Goal: Obtain resource: Obtain resource

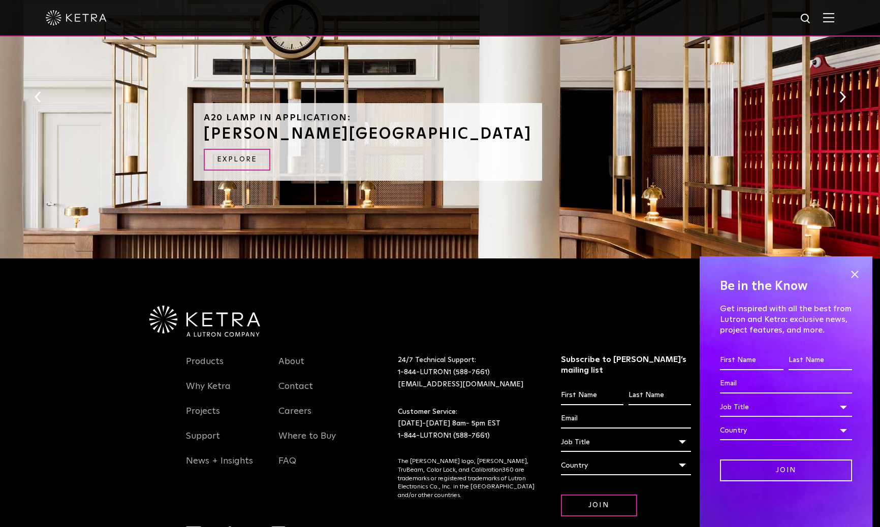
scroll to position [1124, 0]
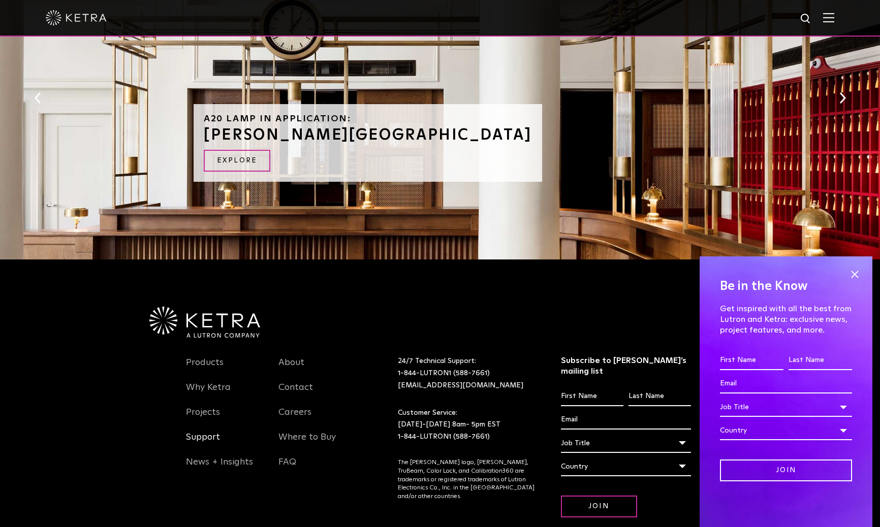
click at [203, 432] on link "Support" at bounding box center [203, 443] width 34 height 23
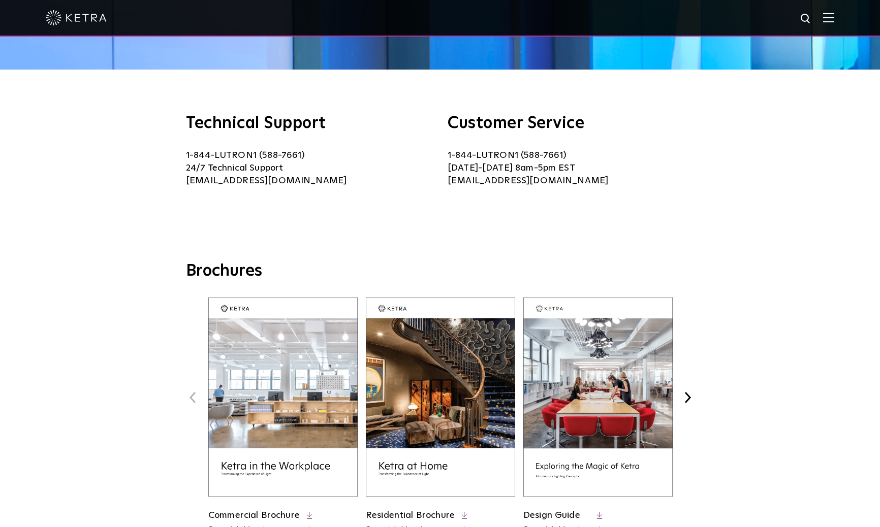
scroll to position [328, 0]
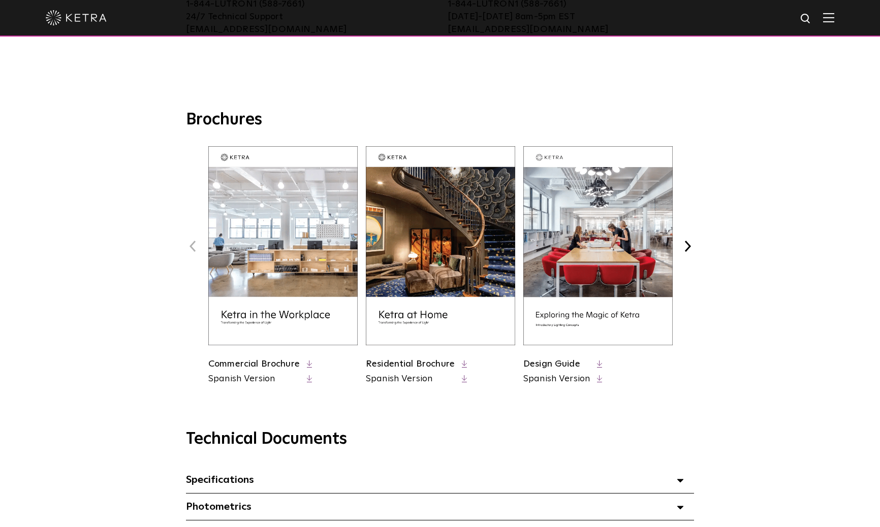
click at [458, 285] on img at bounding box center [440, 245] width 149 height 199
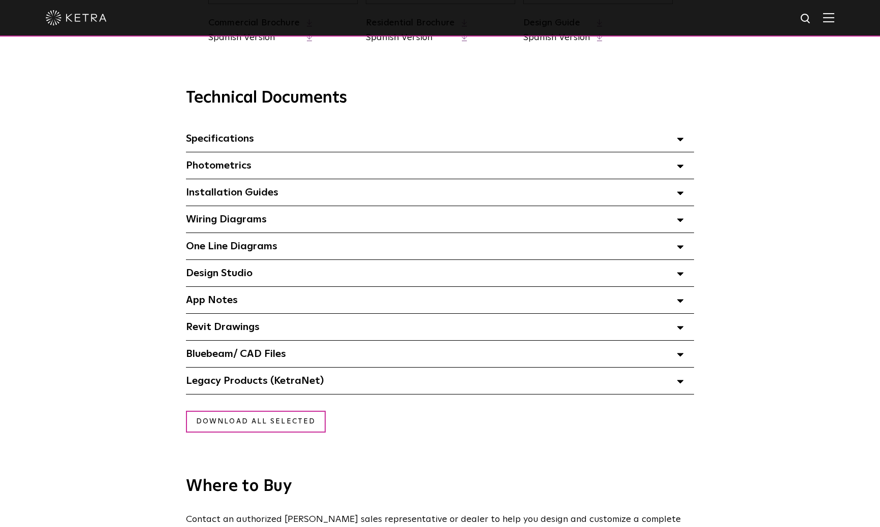
scroll to position [677, 0]
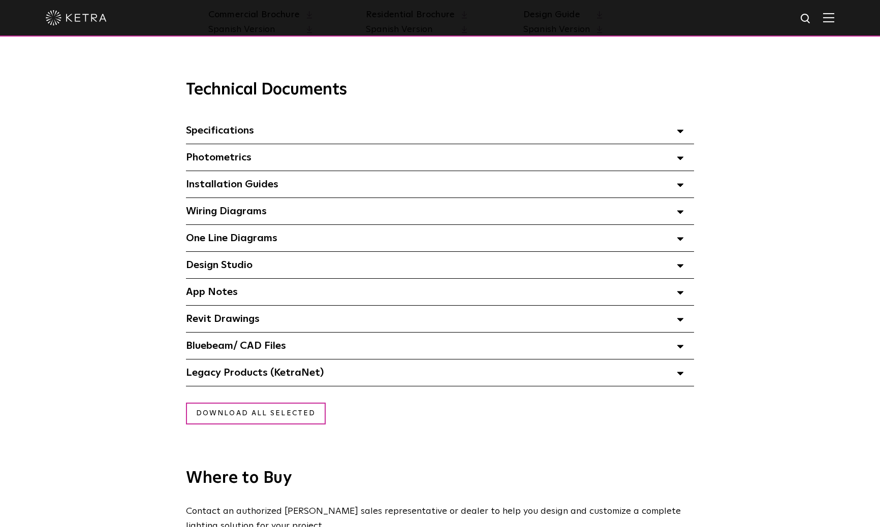
click at [253, 162] on div "Photometrics Select checkboxes to use the bulk download option below" at bounding box center [440, 157] width 508 height 26
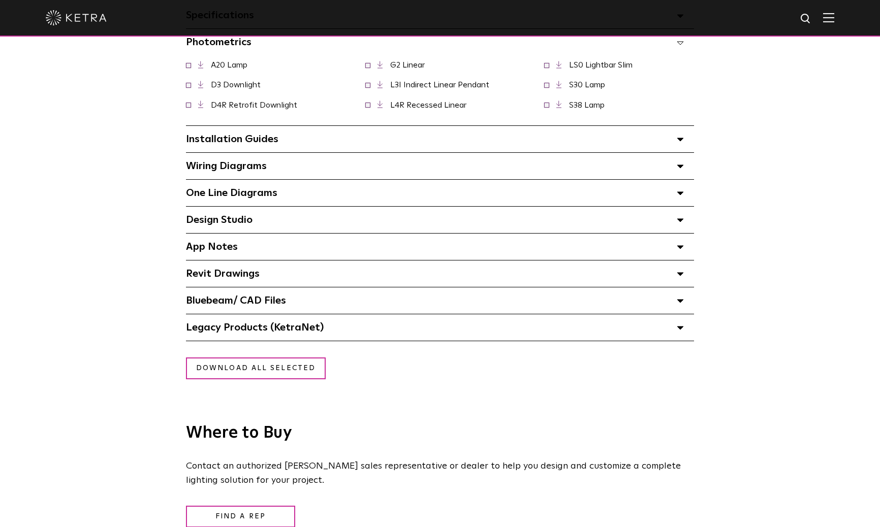
scroll to position [788, 0]
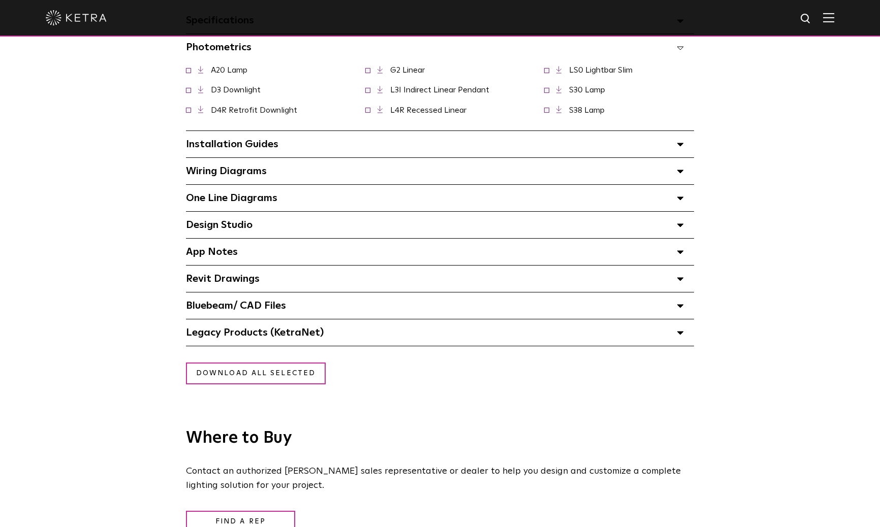
click at [238, 173] on span "Wiring Diagrams Select checkboxes to use the bulk download option below" at bounding box center [226, 171] width 81 height 10
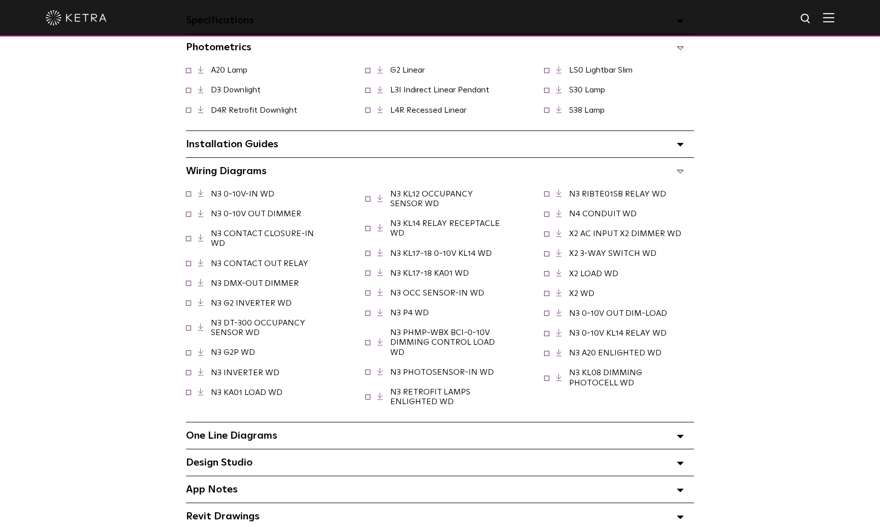
click at [270, 284] on link "N3 DMX-OUT DIMMER" at bounding box center [255, 283] width 88 height 8
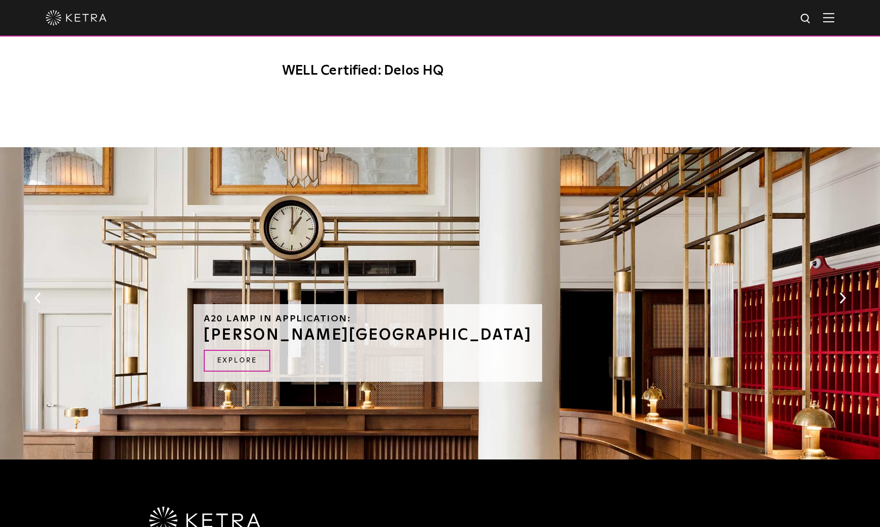
scroll to position [838, 0]
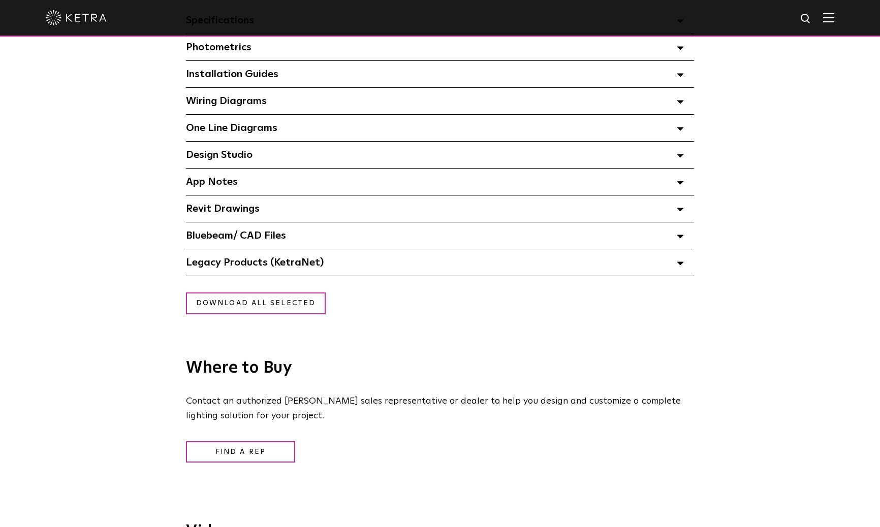
scroll to position [788, 0]
click at [268, 99] on div "Wiring Diagrams Select checkboxes to use the bulk download option below" at bounding box center [440, 101] width 508 height 26
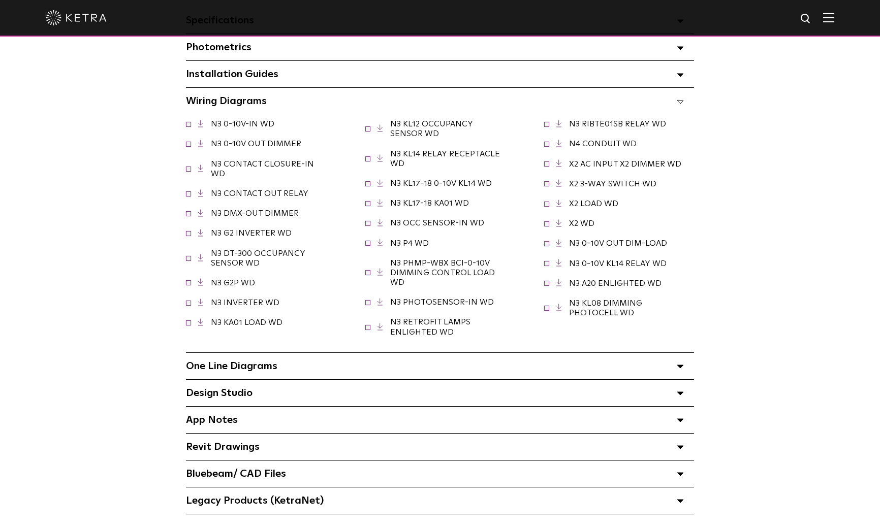
click at [421, 223] on link "N3 OCC SENSOR-IN WD" at bounding box center [437, 223] width 94 height 8
click at [287, 371] on div "One Line Diagrams Select checkboxes to use the bulk download option below" at bounding box center [440, 366] width 508 height 26
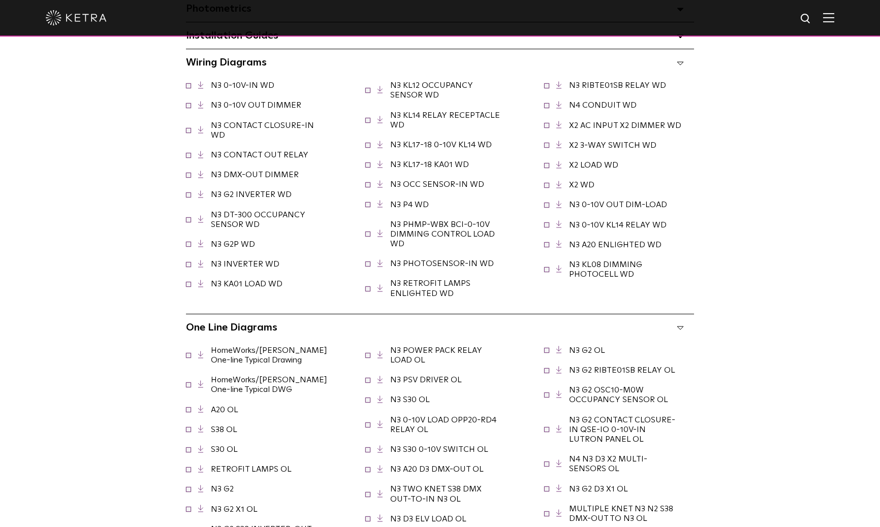
scroll to position [832, 0]
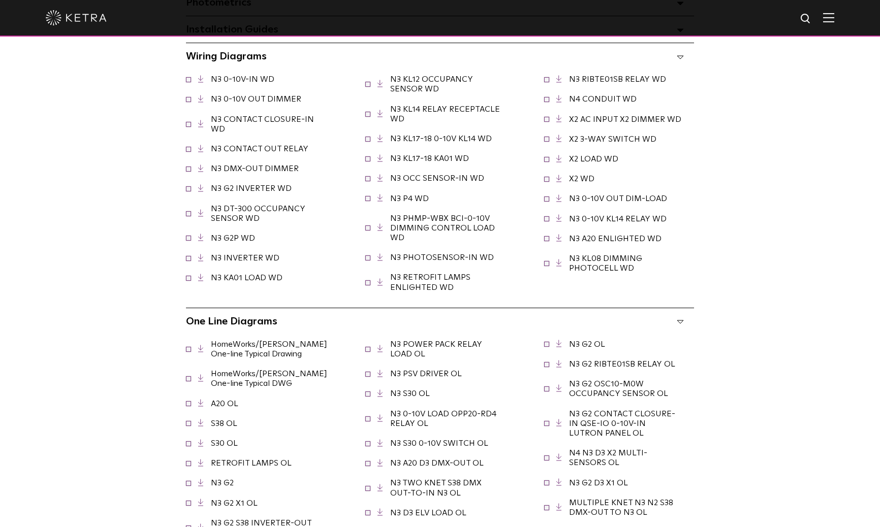
click at [220, 402] on link "A20 OL" at bounding box center [224, 404] width 27 height 8
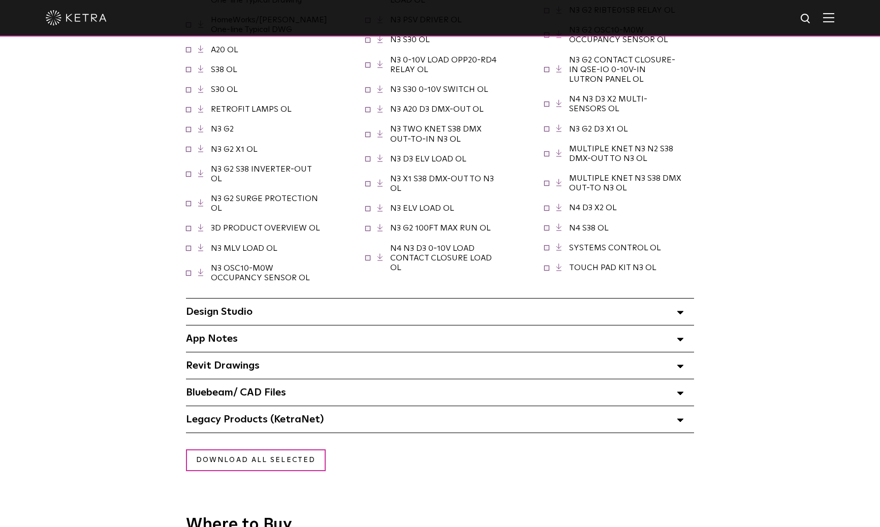
scroll to position [1203, 0]
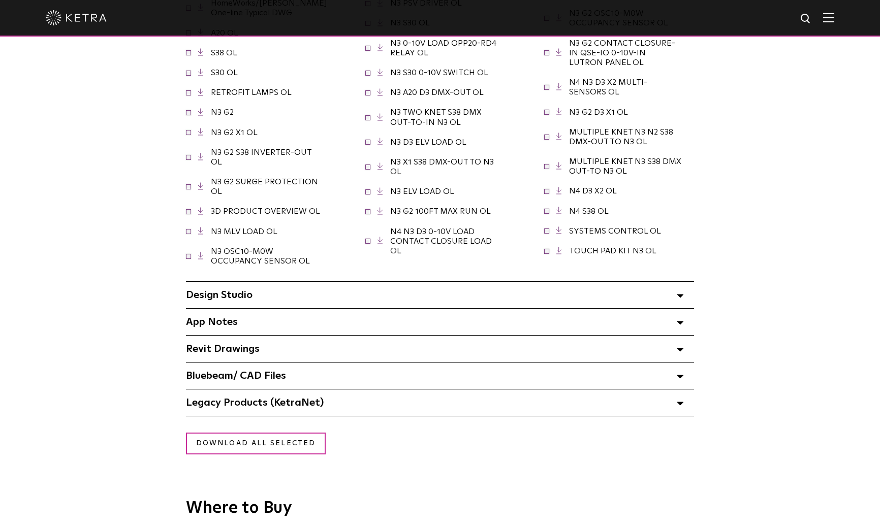
click at [342, 292] on div "Design Studio Select checkboxes to use the bulk download option below" at bounding box center [440, 295] width 508 height 26
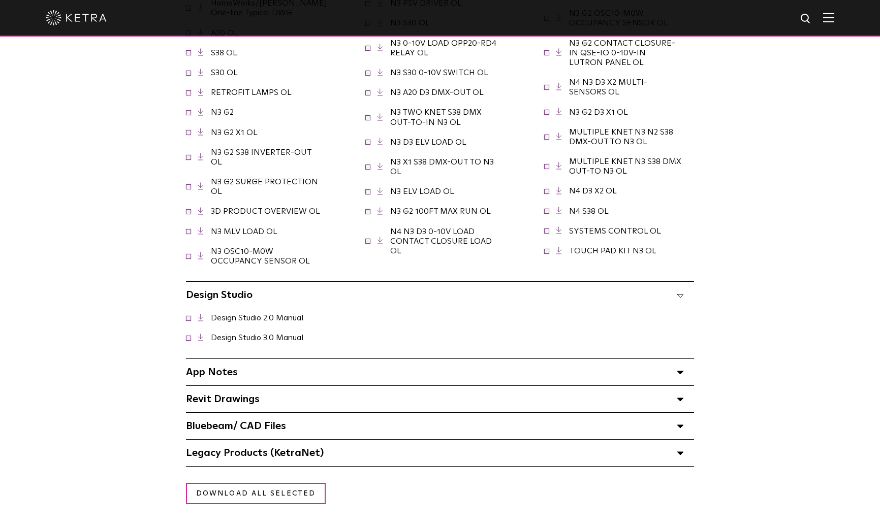
click at [276, 334] on link "Design Studio 3.0 Manual" at bounding box center [257, 338] width 92 height 8
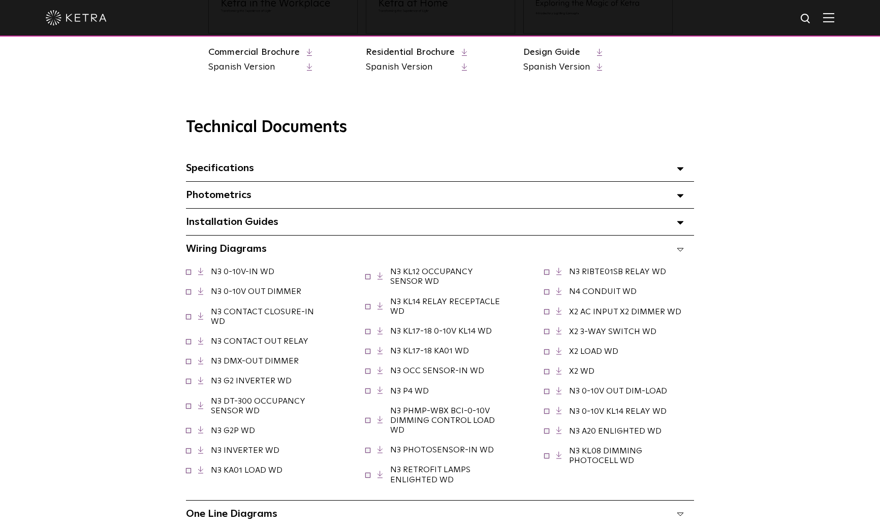
scroll to position [612, 0]
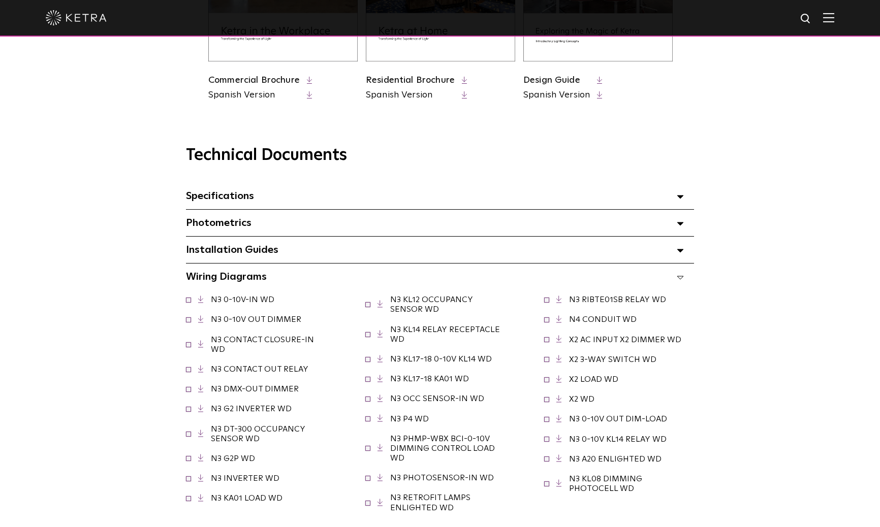
click at [357, 245] on div "Installation Guides Select checkboxes to use the bulk download option below" at bounding box center [440, 250] width 508 height 26
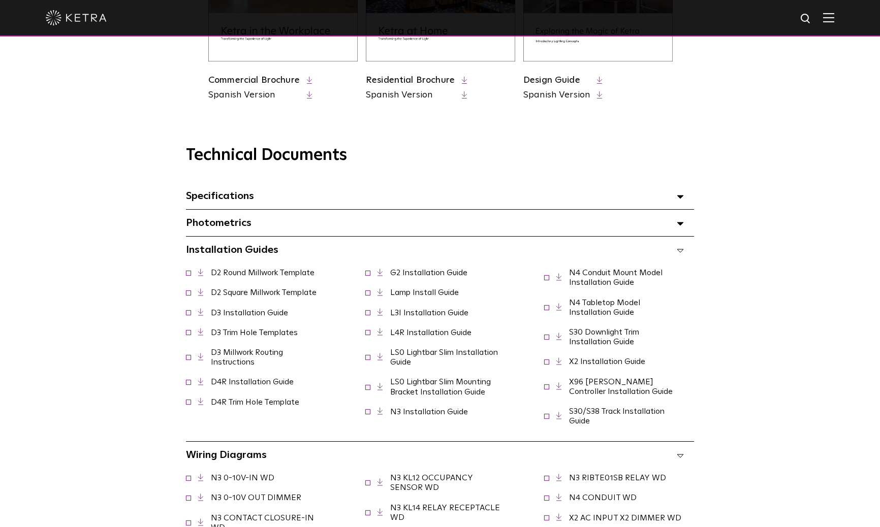
click at [419, 293] on link "Lamp Install Guide" at bounding box center [424, 292] width 69 height 8
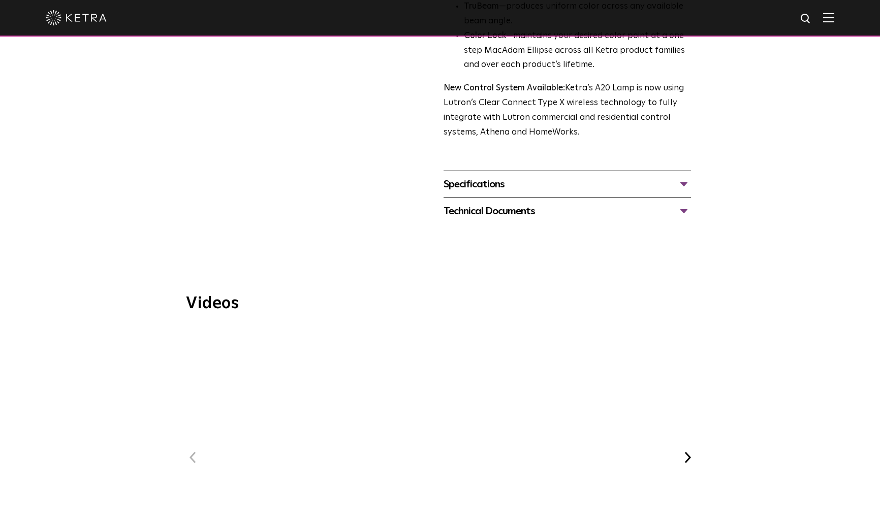
scroll to position [462, 0]
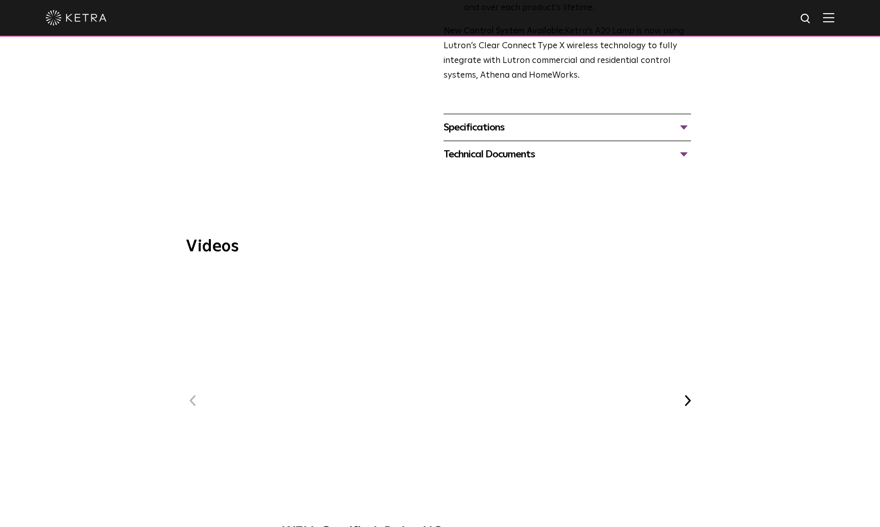
click at [552, 119] on div "Specifications" at bounding box center [566, 127] width 247 height 16
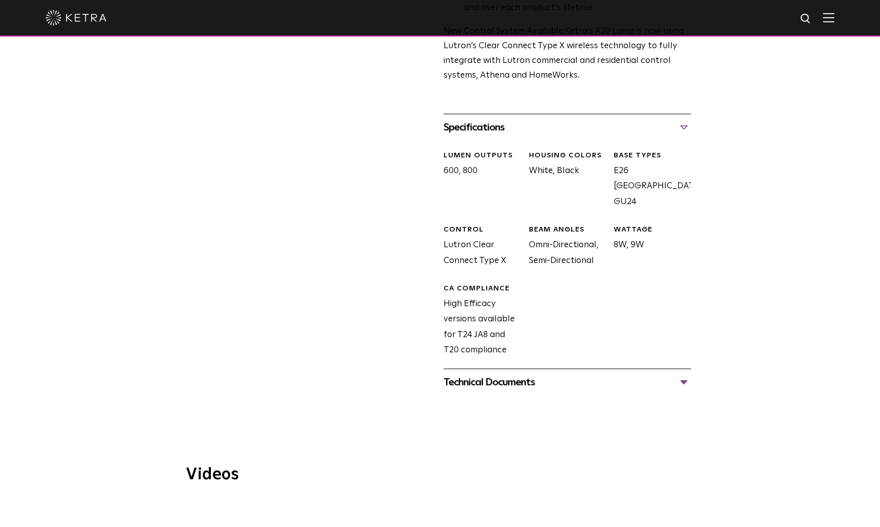
click at [508, 374] on div "Technical Documents" at bounding box center [566, 382] width 247 height 16
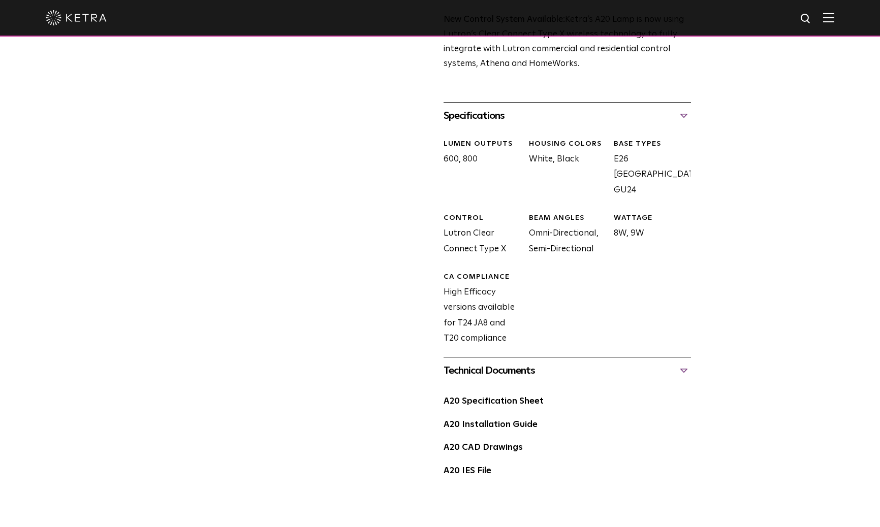
scroll to position [482, 0]
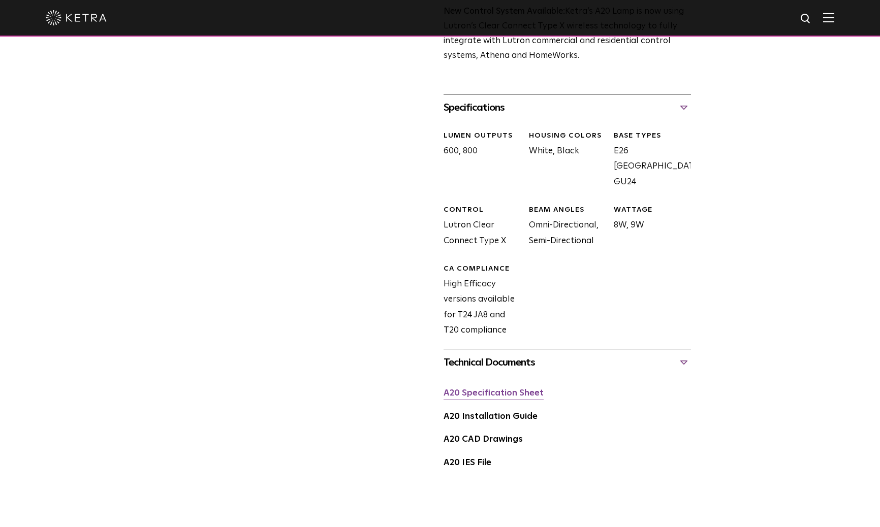
click at [507, 389] on link "A20 Specification Sheet" at bounding box center [493, 393] width 100 height 9
